Goal: Transaction & Acquisition: Purchase product/service

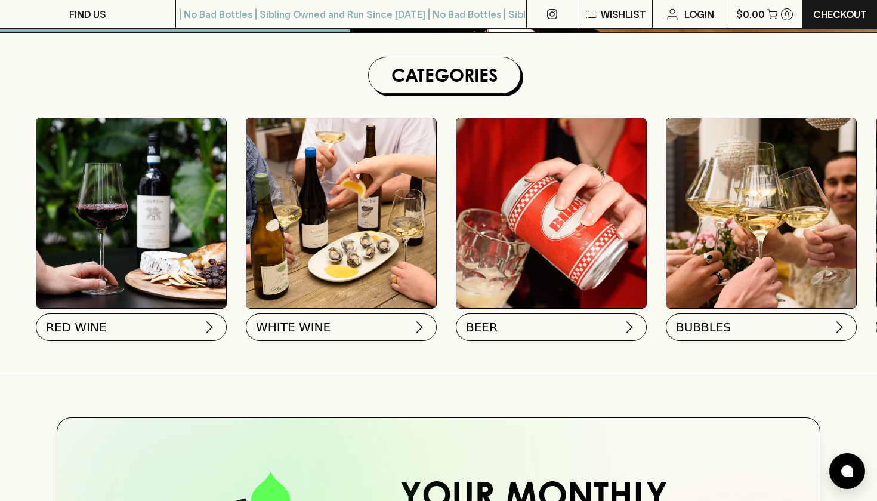
scroll to position [330, 0]
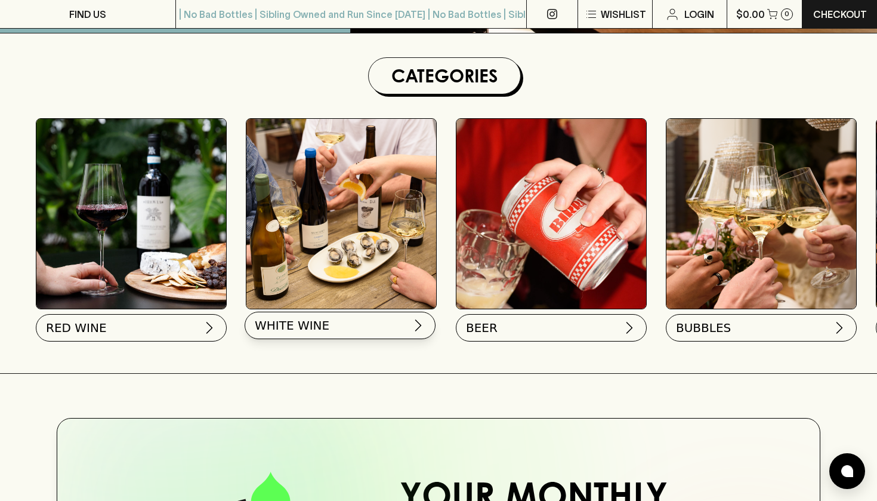
click at [345, 329] on button "WHITE WINE" at bounding box center [340, 324] width 191 height 27
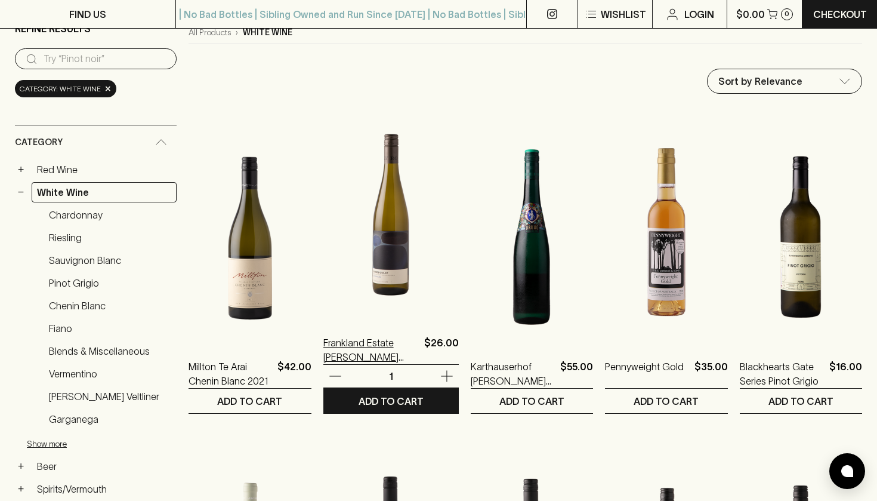
scroll to position [152, 0]
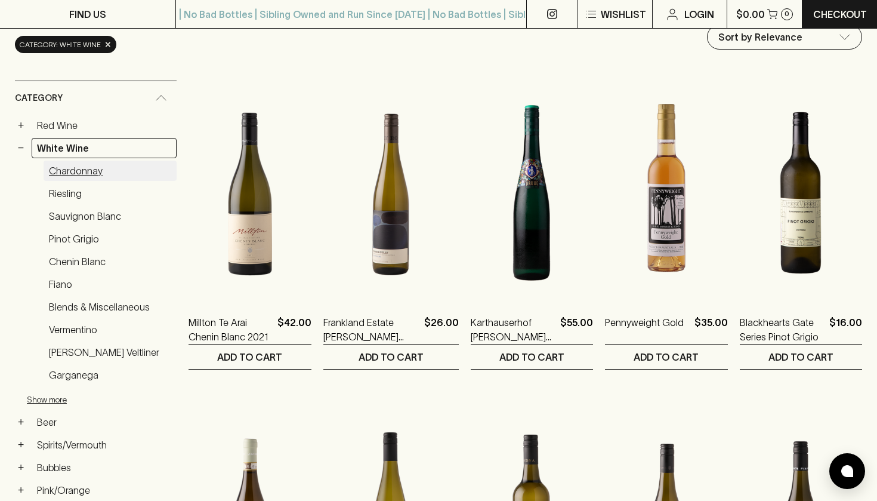
click at [89, 164] on link "Chardonnay" at bounding box center [110, 170] width 133 height 20
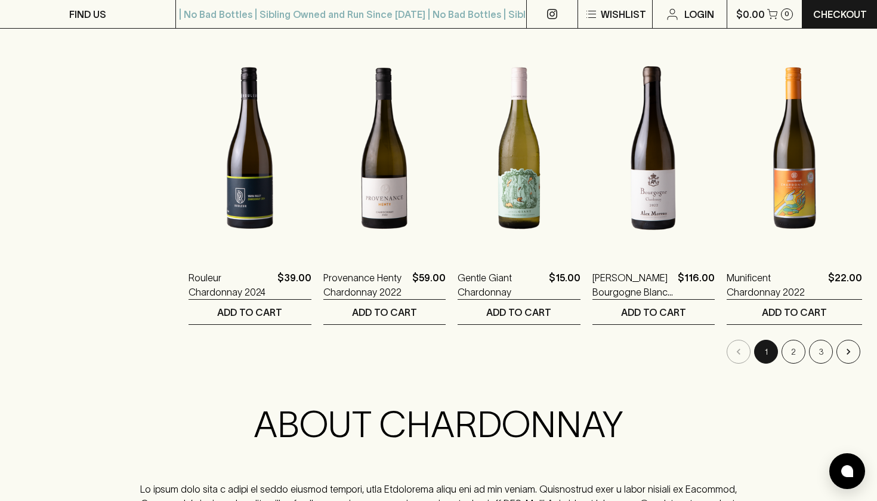
scroll to position [1157, 0]
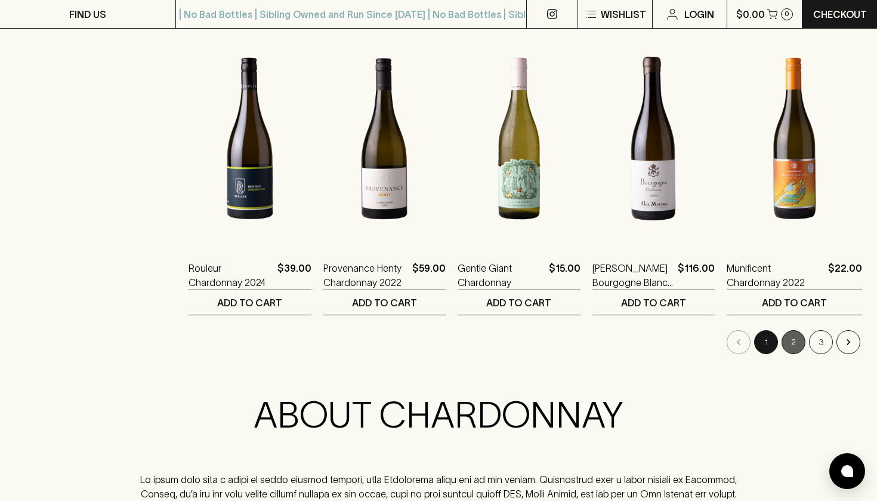
click at [785, 330] on button "2" at bounding box center [794, 342] width 24 height 24
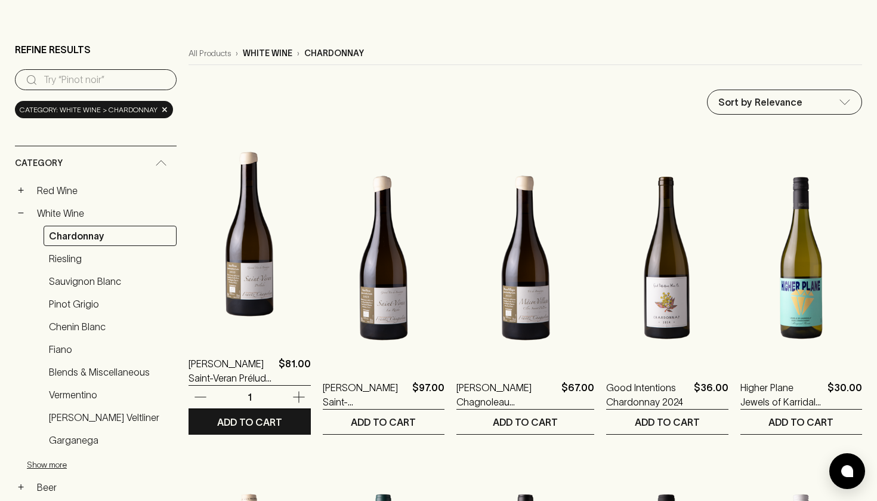
scroll to position [64, 0]
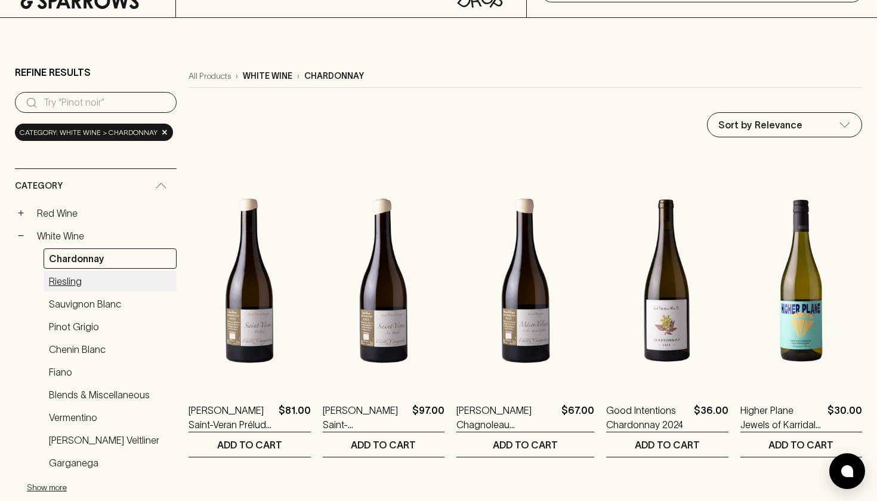
click at [81, 277] on link "Riesling" at bounding box center [110, 281] width 133 height 20
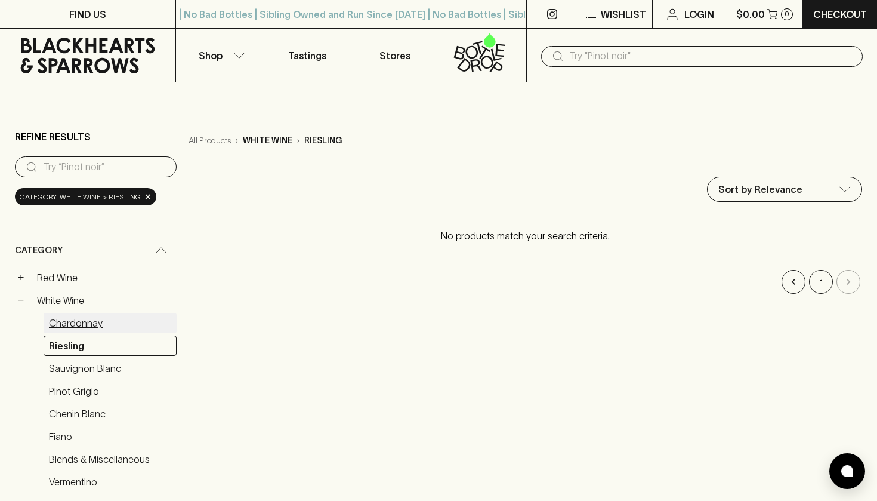
click at [84, 313] on link "Chardonnay" at bounding box center [110, 323] width 133 height 20
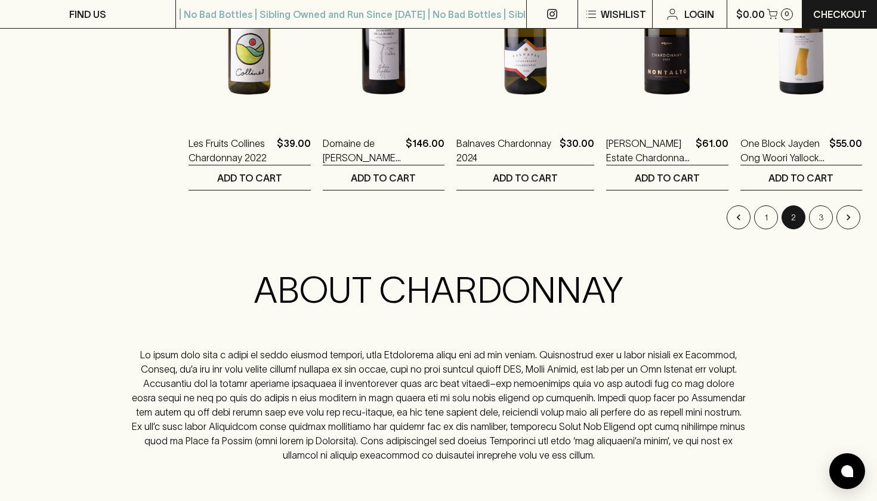
scroll to position [1283, 0]
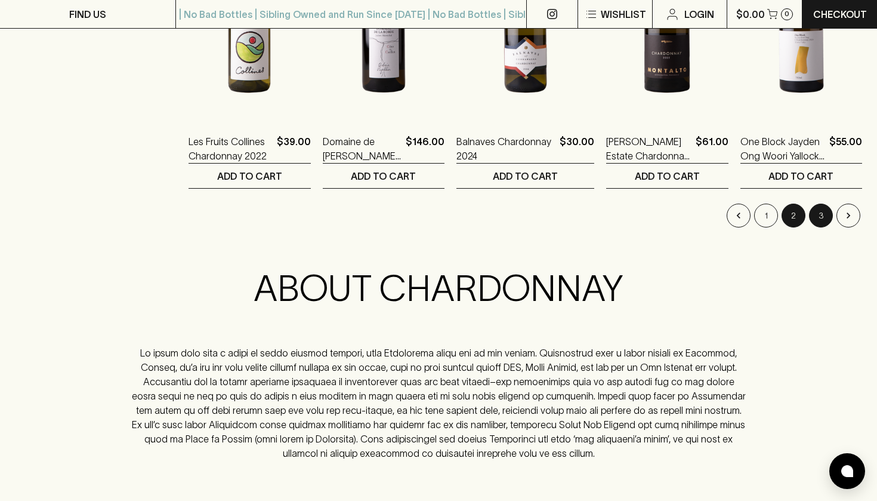
click at [823, 203] on button "3" at bounding box center [821, 215] width 24 height 24
